Goal: Use online tool/utility: Use online tool/utility

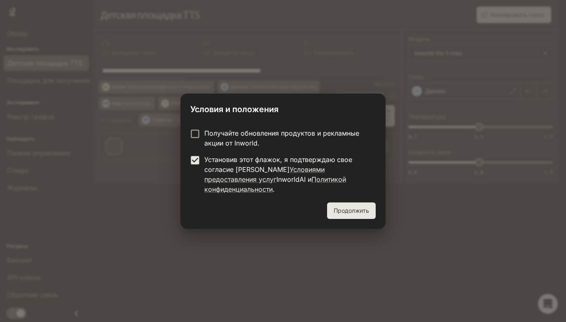
click at [362, 207] on font "Продолжить" at bounding box center [351, 210] width 35 height 7
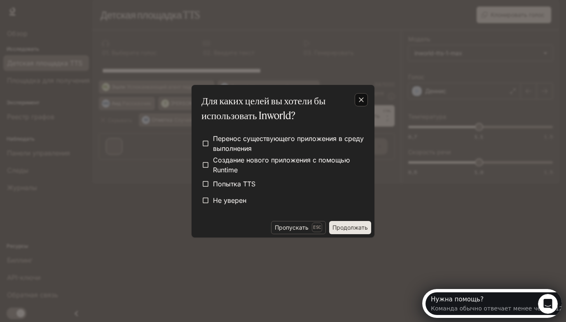
click at [364, 97] on icon "button" at bounding box center [361, 100] width 8 height 8
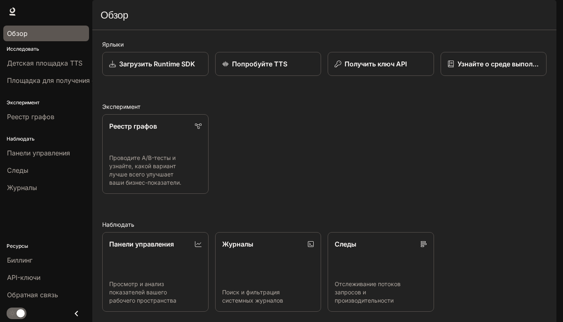
click at [31, 34] on div "Обзор" at bounding box center [46, 33] width 78 height 10
click at [42, 209] on div "Обзор Исследовать Детская площадка TTS Площадка для получения степени магистра …" at bounding box center [46, 172] width 92 height 299
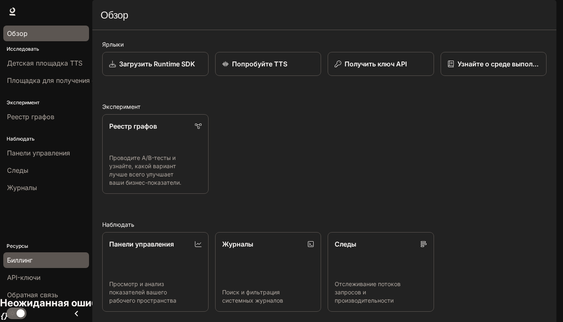
click at [31, 255] on span "Биллинг" at bounding box center [20, 260] width 26 height 10
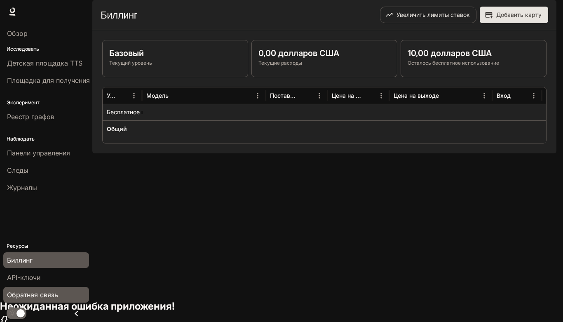
scroll to position [26, 0]
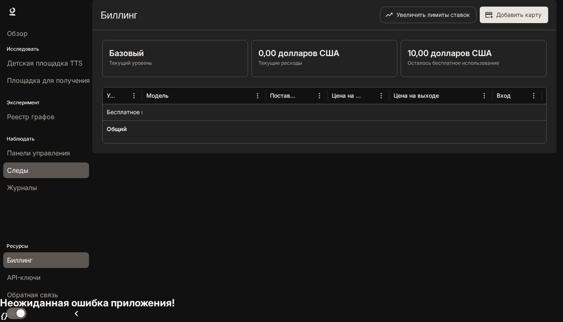
click at [34, 169] on div "Следы" at bounding box center [46, 170] width 78 height 10
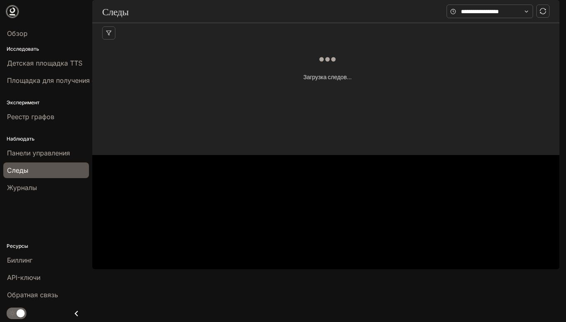
click at [12, 10] on icon at bounding box center [12, 11] width 8 height 8
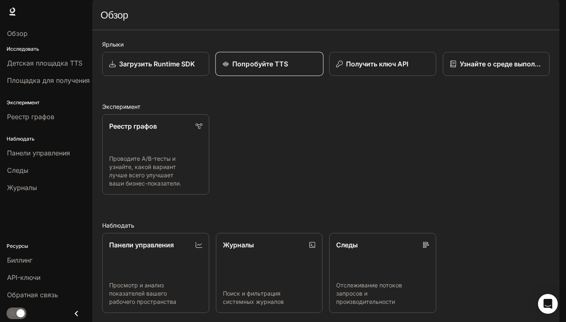
click at [260, 69] on p "Попробуйте TTS" at bounding box center [261, 64] width 56 height 10
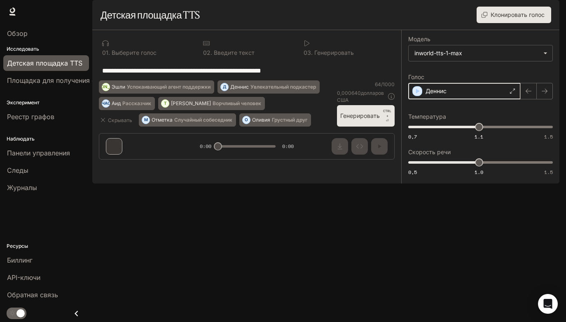
click at [417, 95] on icon "button" at bounding box center [418, 91] width 8 height 8
click at [309, 47] on icon at bounding box center [307, 43] width 7 height 7
click at [306, 47] on icon at bounding box center [307, 43] width 7 height 7
click at [101, 59] on div "0 1 . Выберите голос" at bounding box center [146, 48] width 94 height 22
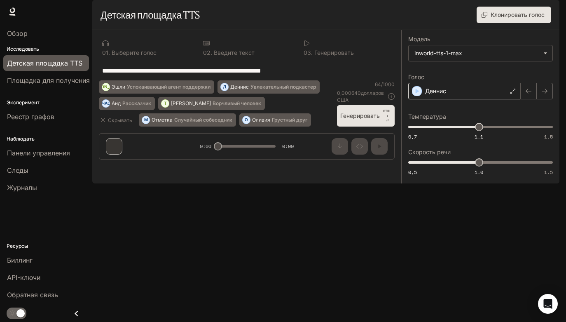
click at [106, 56] on font "0" at bounding box center [104, 52] width 4 height 7
click at [41, 82] on font "Площадка для получения степени магистра права" at bounding box center [88, 80] width 163 height 8
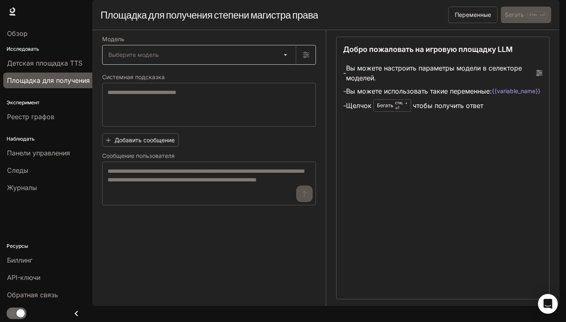
click at [171, 85] on body "Исходный текст Оцените этот перевод Ваш отзыв поможет нам улучшить Google Перев…" at bounding box center [283, 161] width 566 height 322
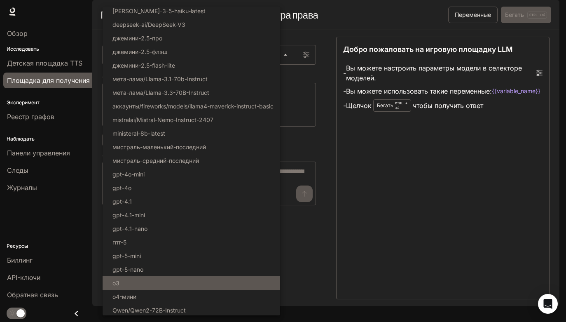
scroll to position [31, 0]
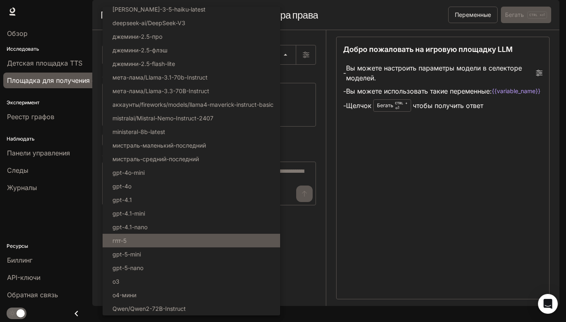
click at [208, 239] on li "гпт-5" at bounding box center [192, 241] width 178 height 14
type input "*****"
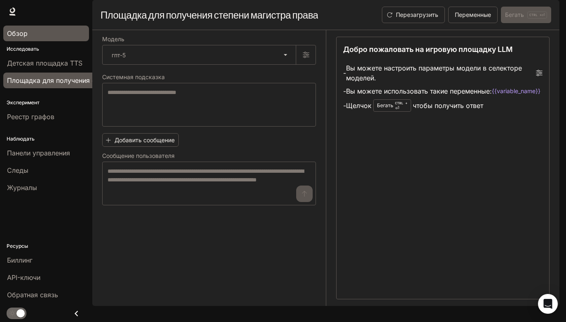
click at [15, 33] on font "Обзор" at bounding box center [17, 33] width 21 height 8
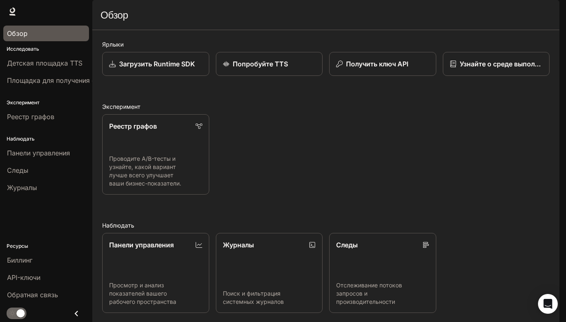
click at [15, 33] on font "Обзор" at bounding box center [17, 33] width 21 height 8
